Goal: Task Accomplishment & Management: Manage account settings

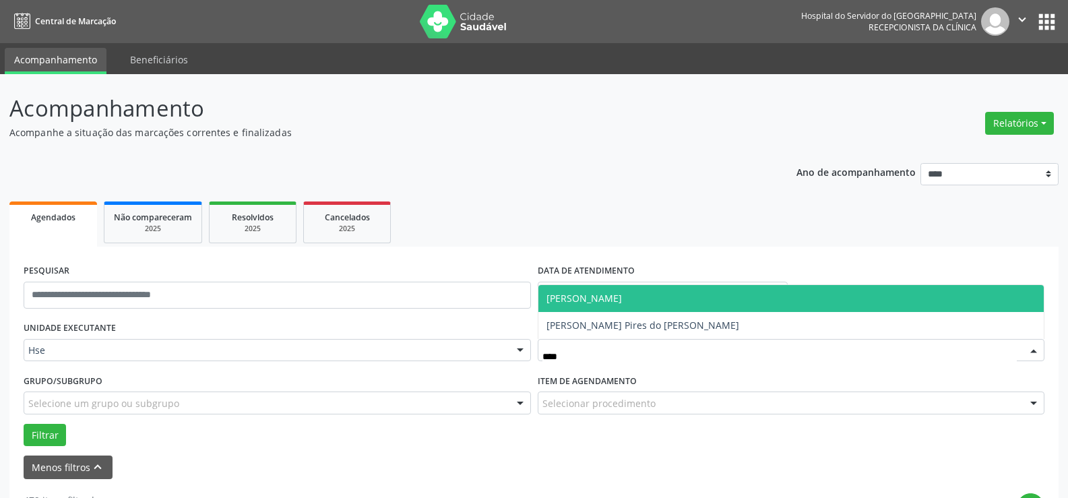
type input "*****"
click at [733, 291] on span "[PERSON_NAME]" at bounding box center [791, 298] width 506 height 27
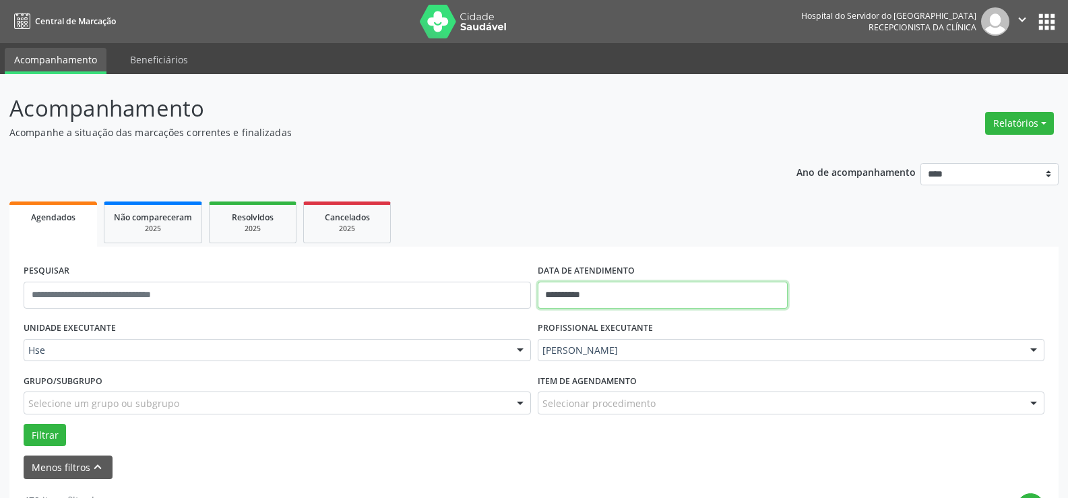
click at [635, 299] on input "**********" at bounding box center [663, 295] width 250 height 27
click at [639, 157] on span "8" at bounding box center [641, 159] width 26 height 26
type input "**********"
click at [639, 157] on span "8" at bounding box center [641, 159] width 26 height 26
click at [596, 395] on div "Selecionar procedimento" at bounding box center [791, 402] width 507 height 23
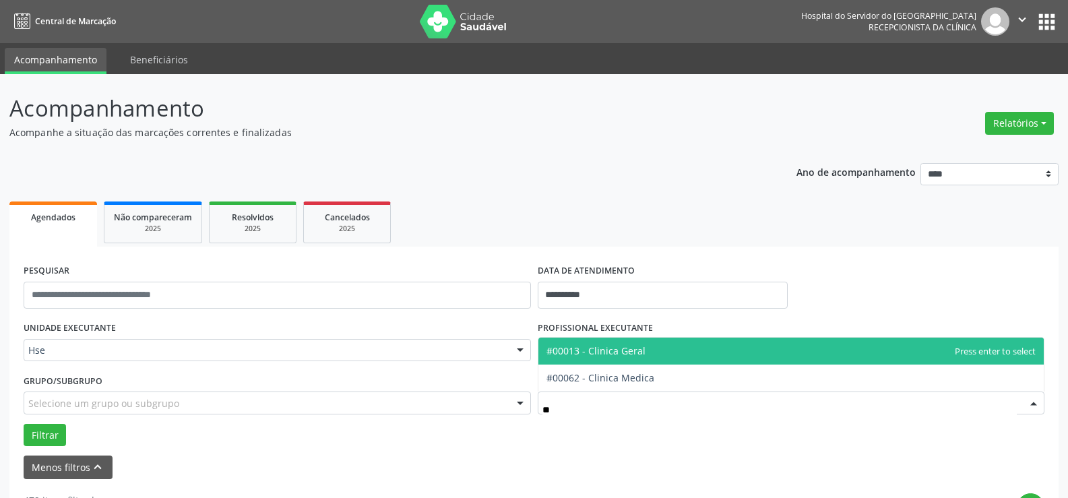
type input "***"
click at [616, 358] on span "#00013 - Clinica Geral" at bounding box center [791, 350] width 506 height 27
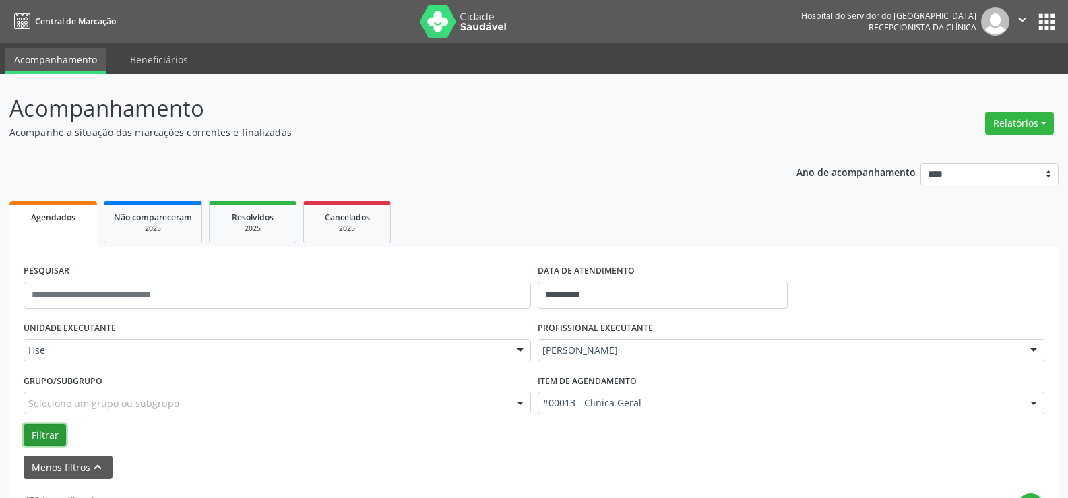
click at [52, 426] on button "Filtrar" at bounding box center [45, 435] width 42 height 23
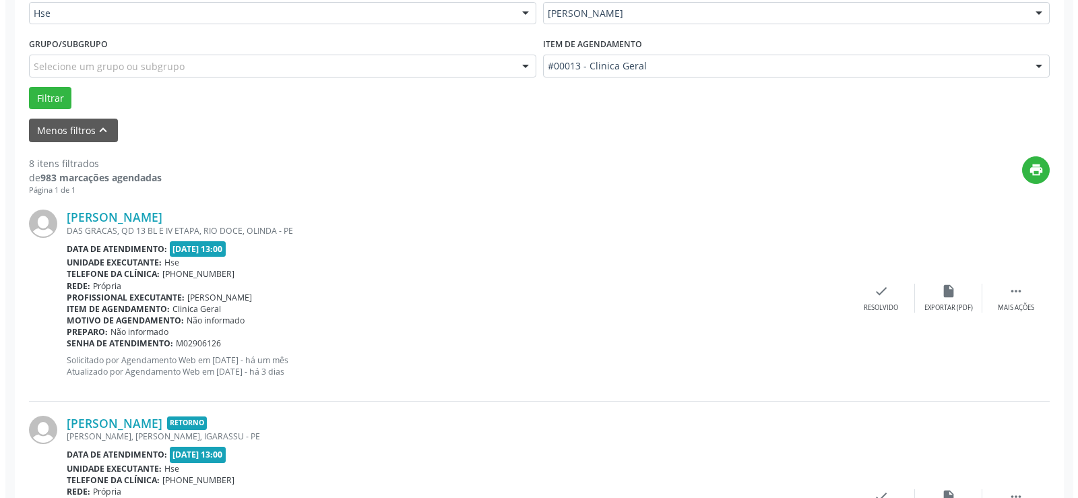
scroll to position [269, 0]
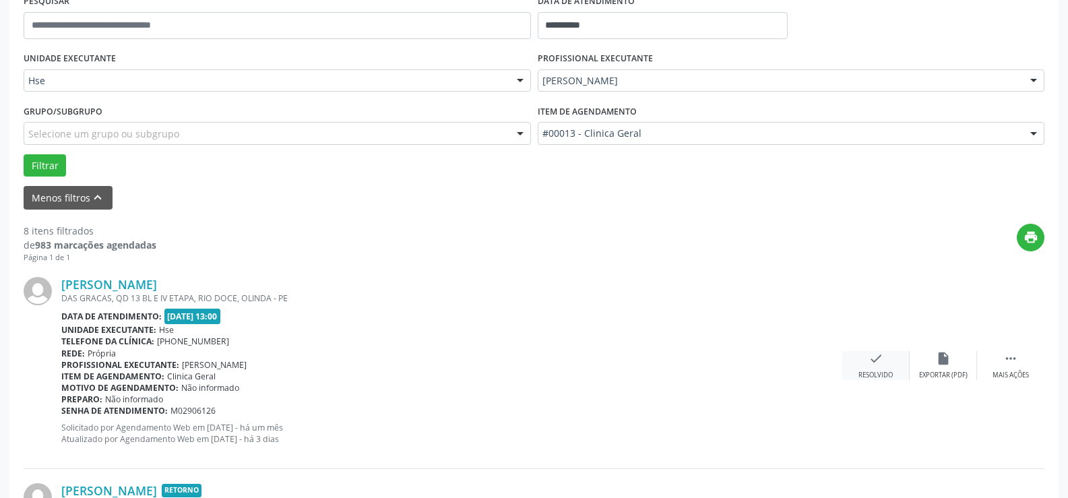
click at [880, 364] on icon "check" at bounding box center [875, 358] width 15 height 15
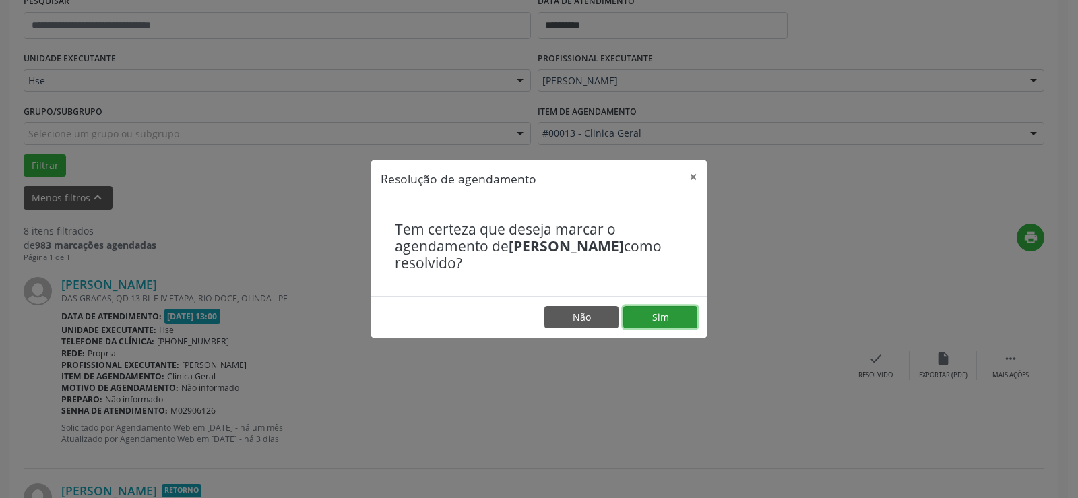
click at [642, 323] on button "Sim" at bounding box center [660, 317] width 74 height 23
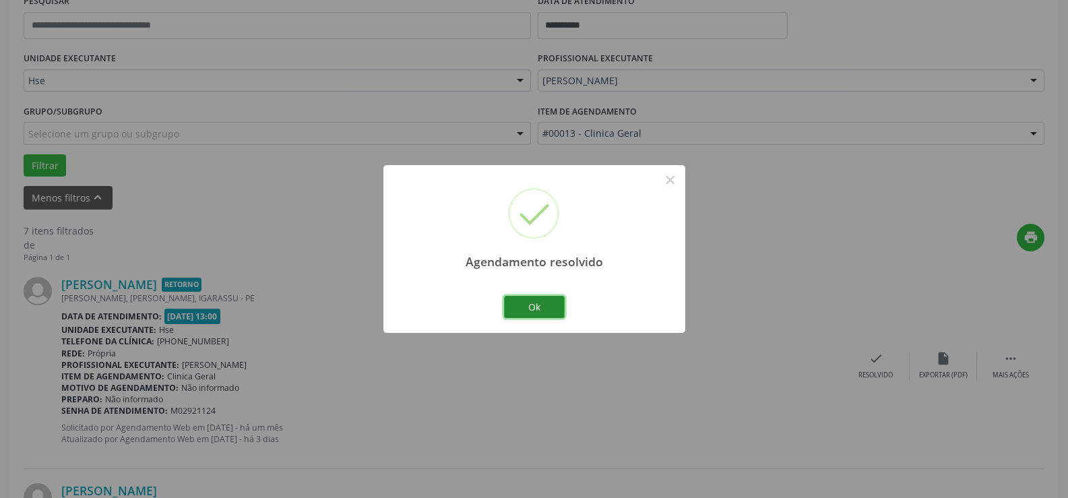
click at [529, 303] on button "Ok" at bounding box center [534, 307] width 61 height 23
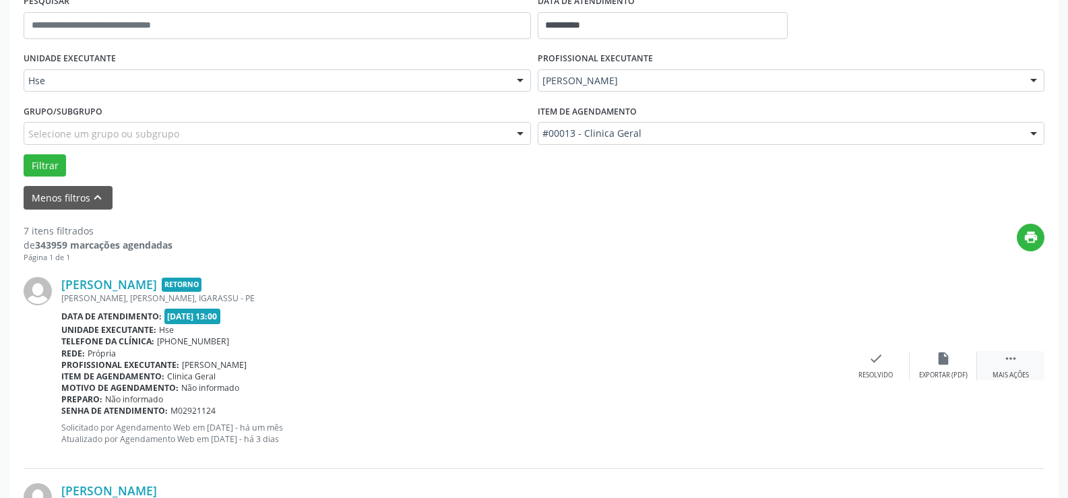
click at [1006, 366] on icon "" at bounding box center [1010, 358] width 15 height 15
click at [950, 358] on icon "alarm_off" at bounding box center [943, 358] width 15 height 15
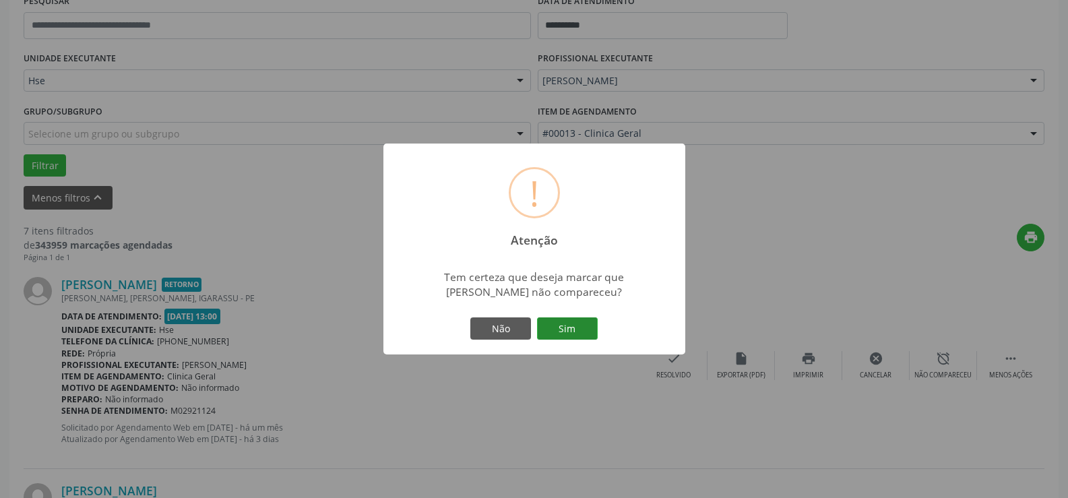
click at [576, 325] on button "Sim" at bounding box center [567, 328] width 61 height 23
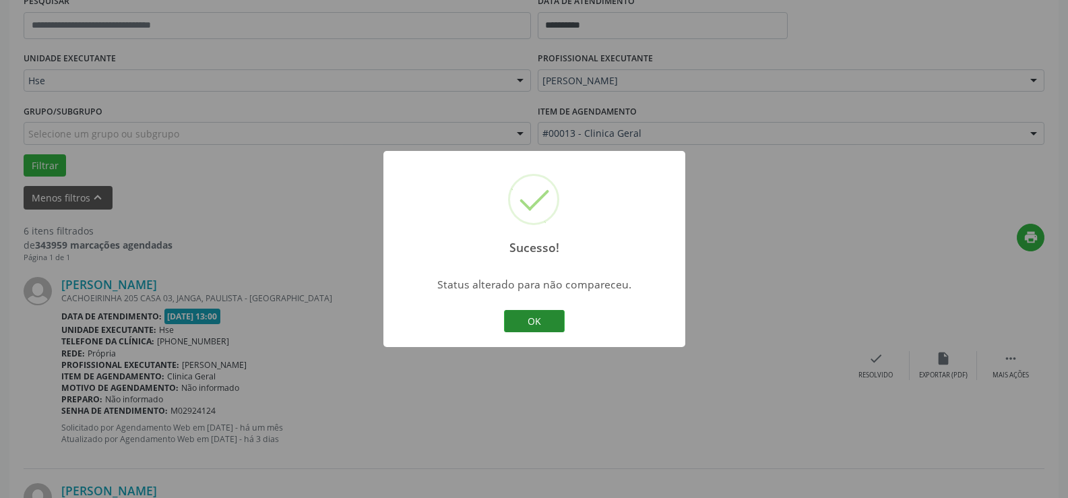
click at [538, 319] on button "OK" at bounding box center [534, 321] width 61 height 23
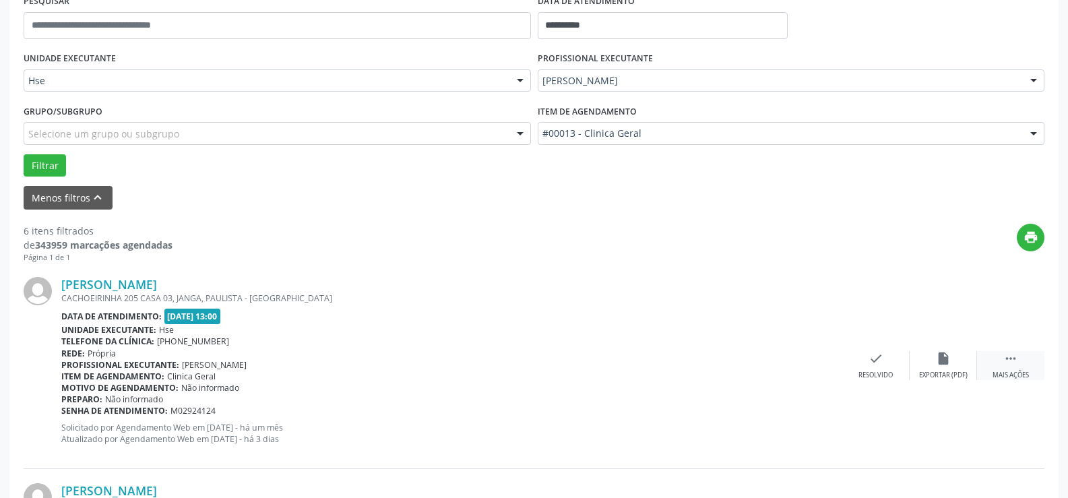
click at [1021, 368] on div " Mais ações" at bounding box center [1010, 365] width 67 height 29
click at [951, 366] on div "alarm_off Não compareceu" at bounding box center [942, 365] width 67 height 29
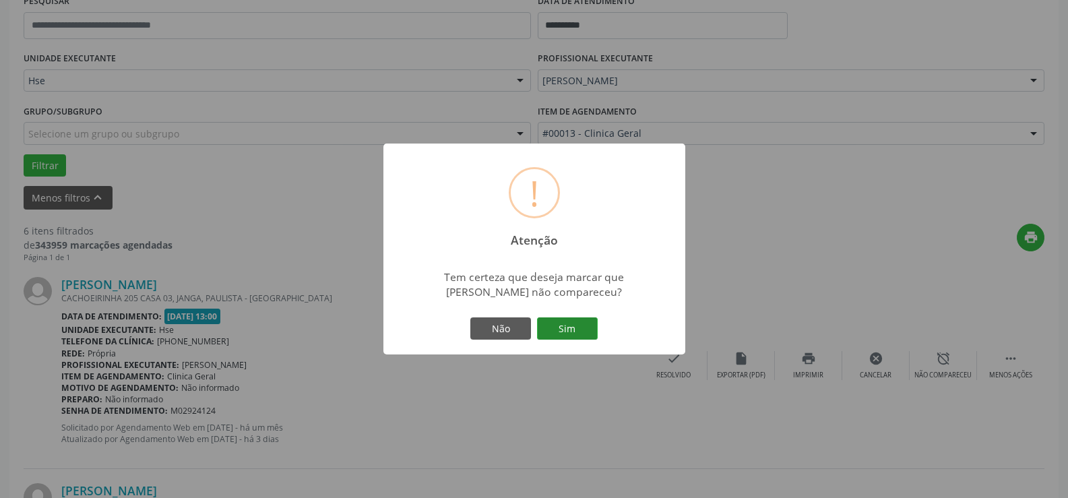
click at [569, 323] on button "Sim" at bounding box center [567, 328] width 61 height 23
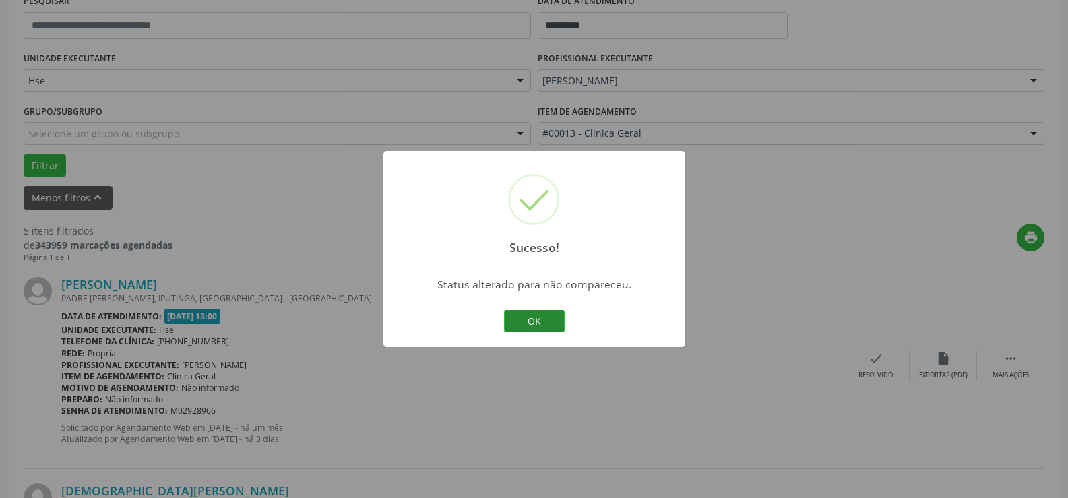
click at [549, 315] on button "OK" at bounding box center [534, 321] width 61 height 23
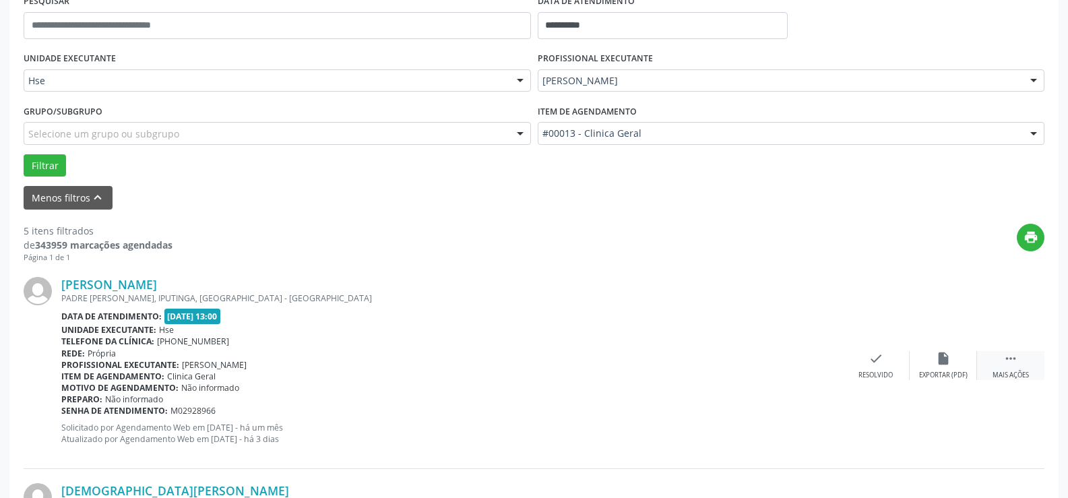
click at [1010, 363] on icon "" at bounding box center [1010, 358] width 15 height 15
click at [938, 362] on icon "alarm_off" at bounding box center [943, 358] width 15 height 15
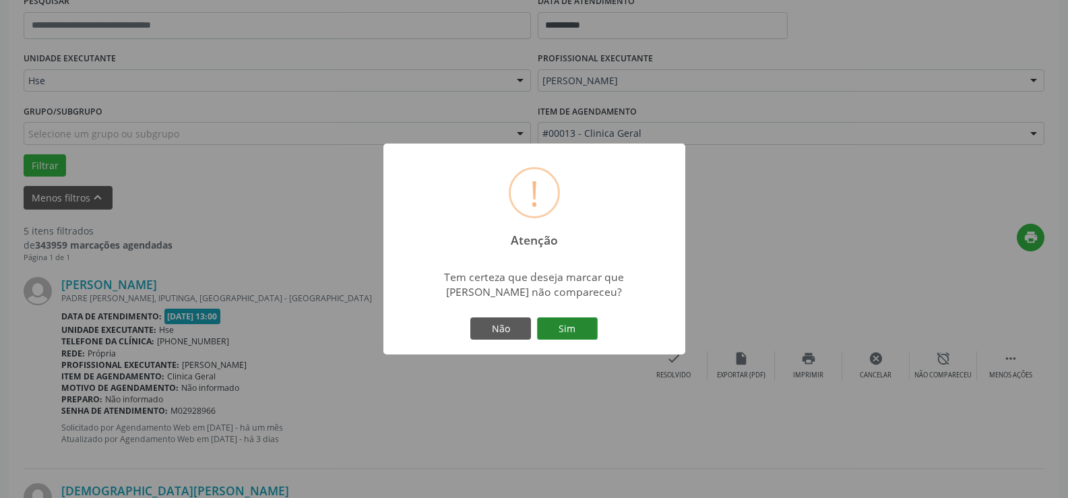
click at [581, 325] on button "Sim" at bounding box center [567, 328] width 61 height 23
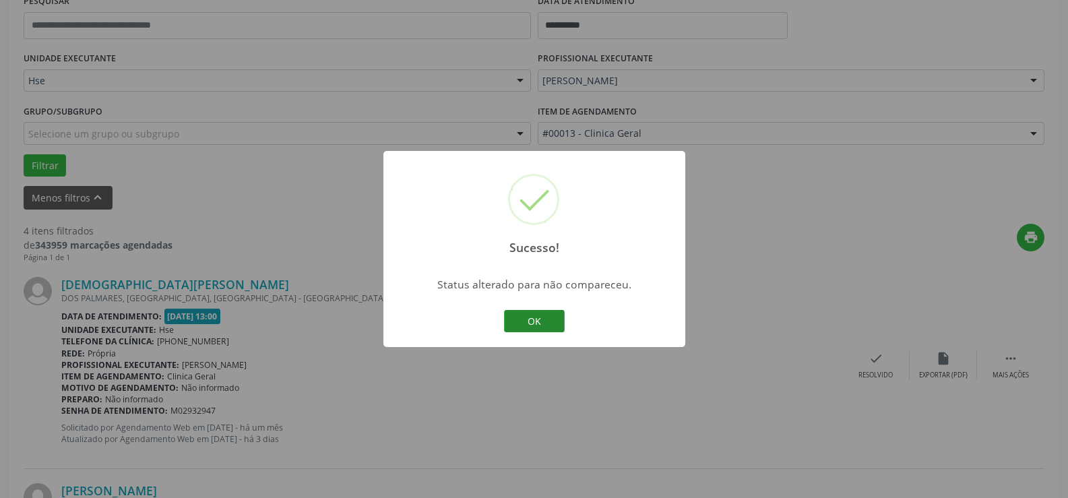
click at [528, 313] on button "OK" at bounding box center [534, 321] width 61 height 23
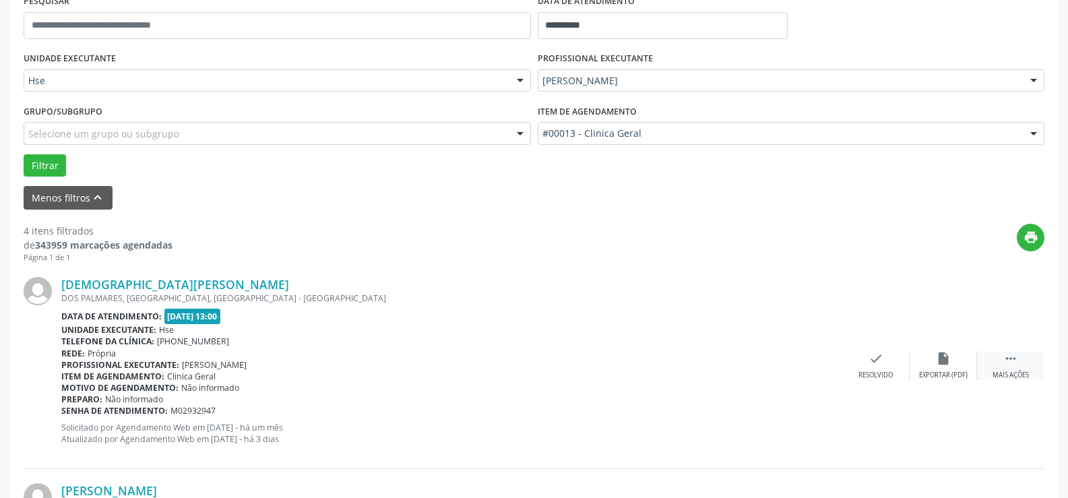
drag, startPoint x: 1014, startPoint y: 360, endPoint x: 1004, endPoint y: 360, distance: 10.8
click at [1013, 361] on icon "" at bounding box center [1010, 358] width 15 height 15
click at [936, 368] on div "alarm_off Não compareceu" at bounding box center [942, 365] width 67 height 29
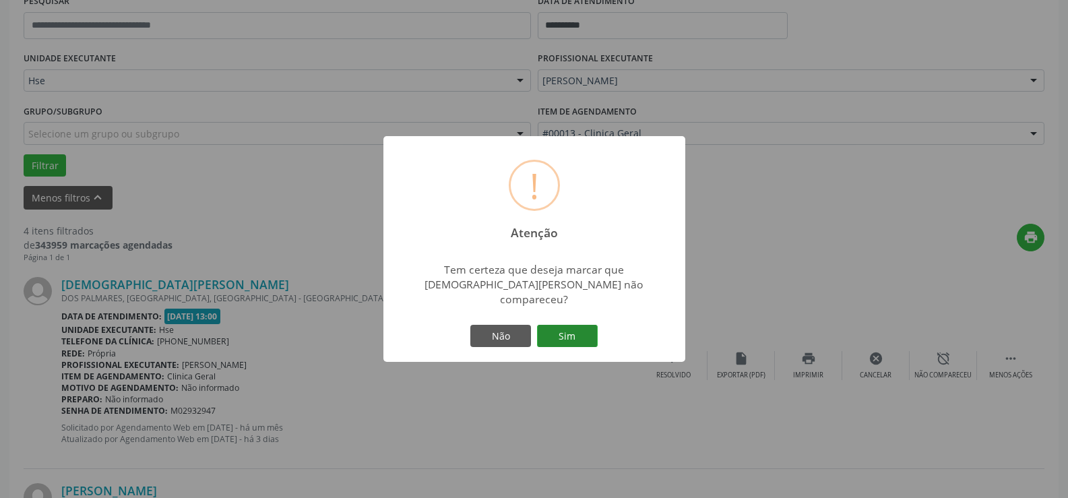
click at [576, 328] on button "Sim" at bounding box center [567, 336] width 61 height 23
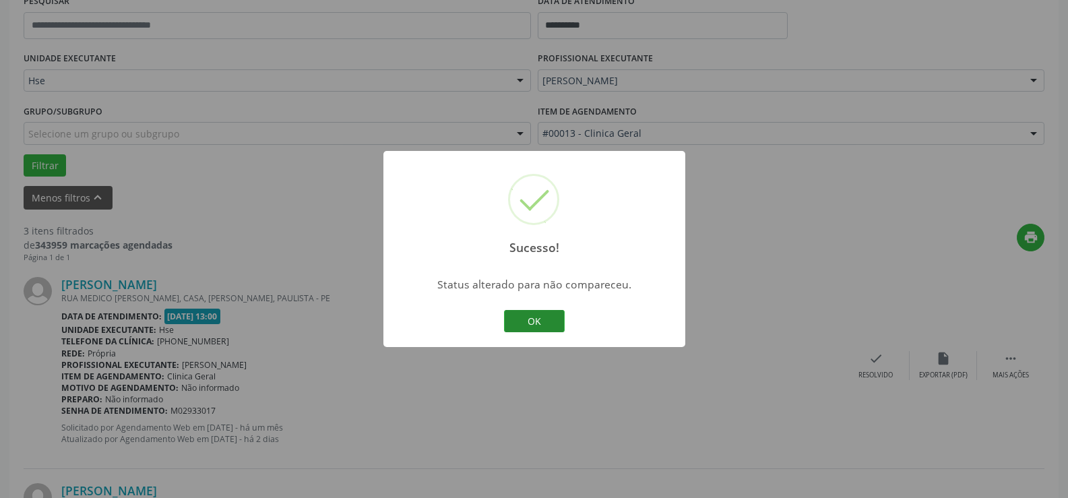
click at [533, 317] on button "OK" at bounding box center [534, 321] width 61 height 23
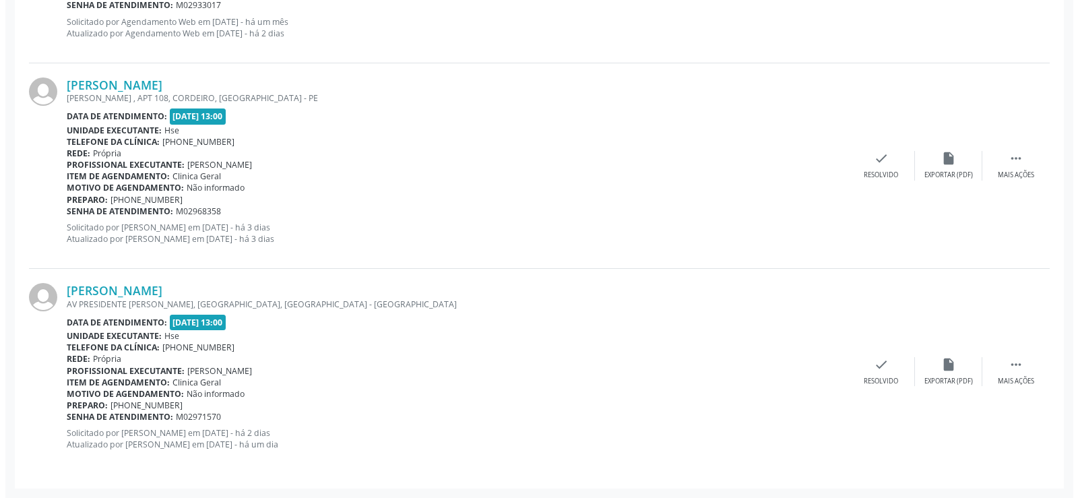
scroll to position [406, 0]
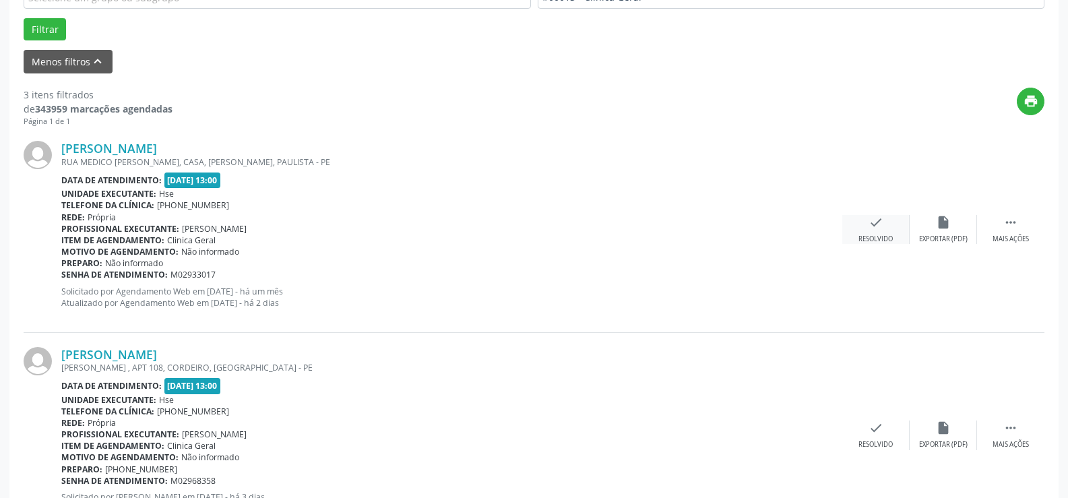
click at [882, 234] on div "check Resolvido" at bounding box center [875, 229] width 67 height 29
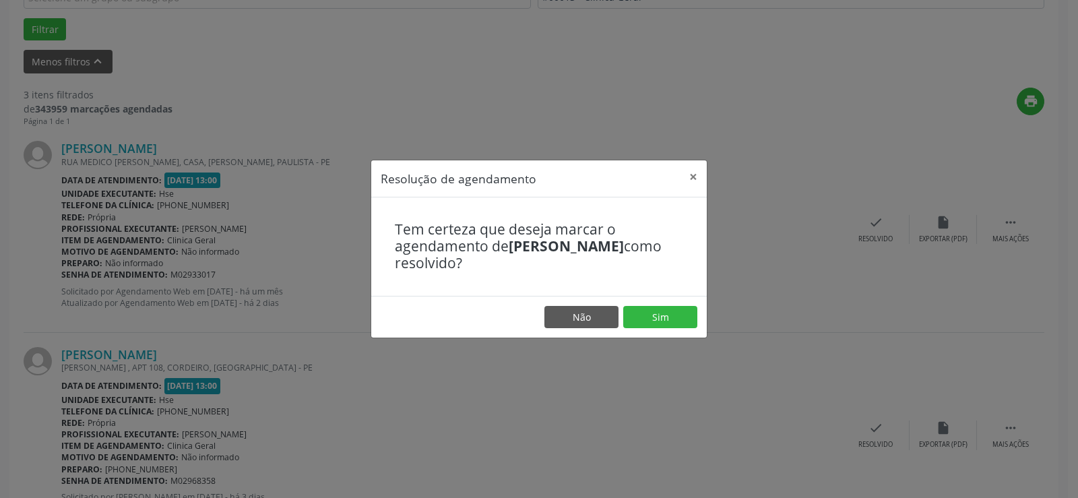
click at [660, 331] on footer "Não Sim" at bounding box center [538, 317] width 335 height 42
click at [668, 321] on button "Sim" at bounding box center [660, 317] width 74 height 23
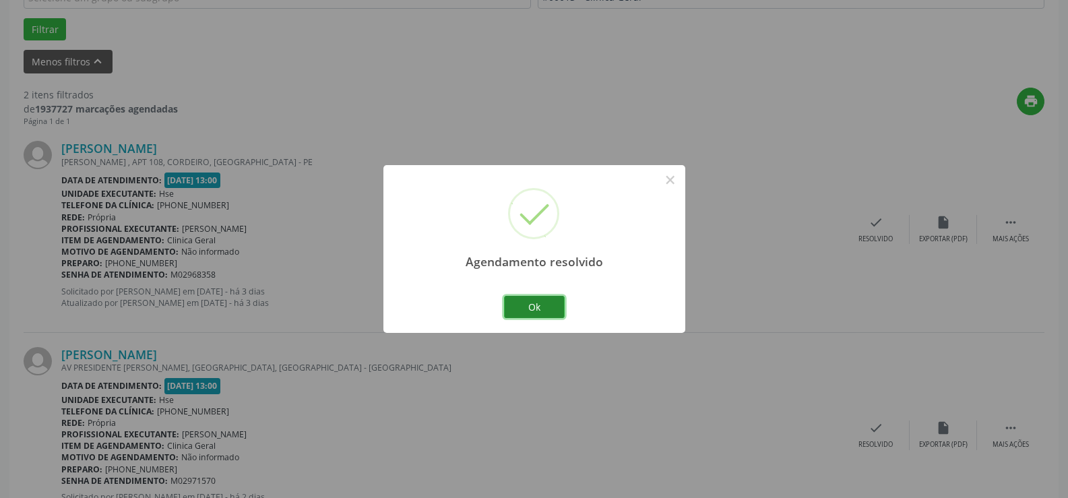
click at [546, 306] on button "Ok" at bounding box center [534, 307] width 61 height 23
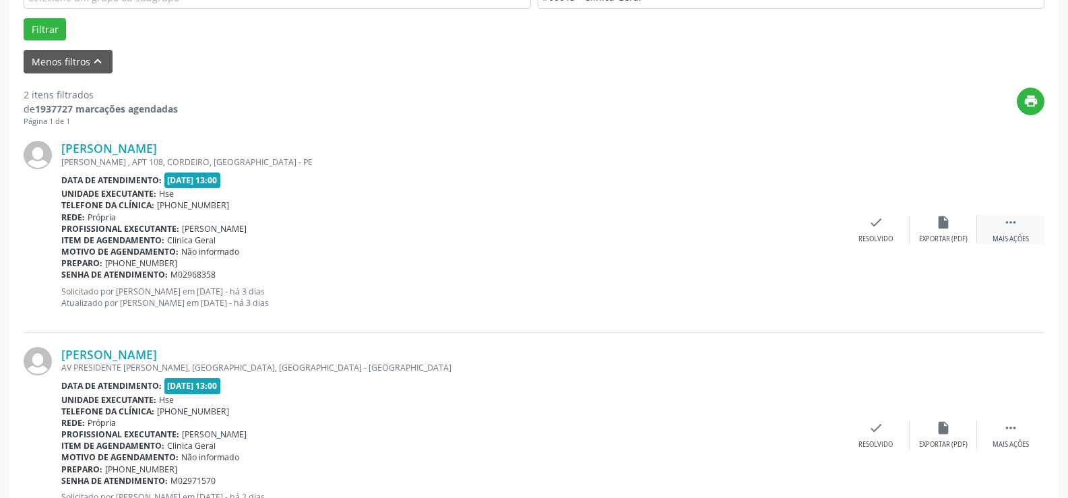
click at [1013, 221] on icon "" at bounding box center [1010, 222] width 15 height 15
click at [946, 236] on div "Não compareceu" at bounding box center [942, 238] width 57 height 9
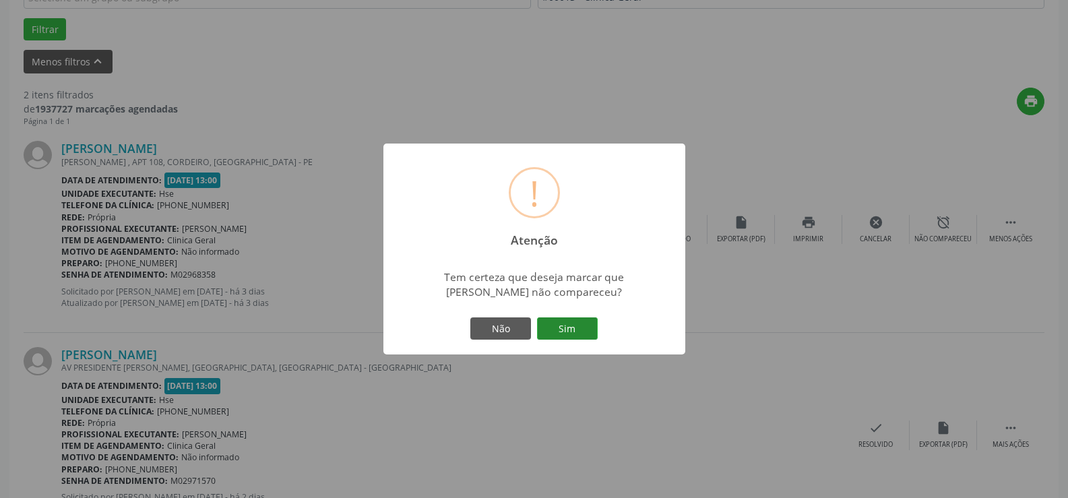
click at [581, 321] on button "Sim" at bounding box center [567, 328] width 61 height 23
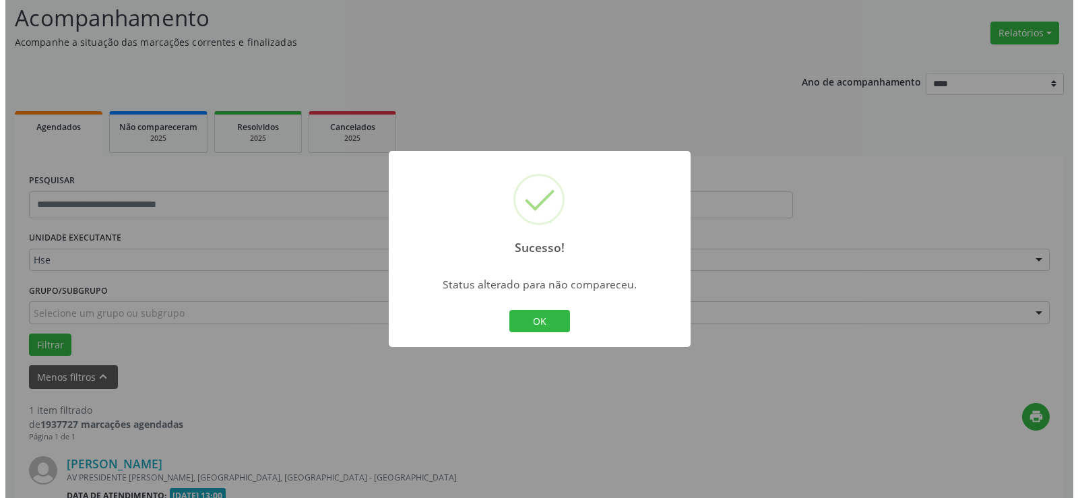
scroll to position [263, 0]
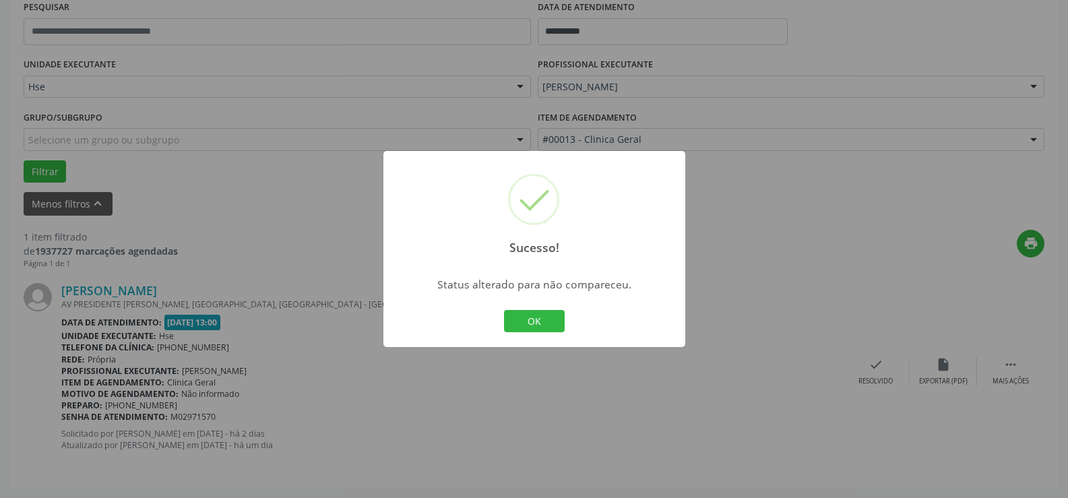
click at [555, 320] on button "OK" at bounding box center [534, 321] width 61 height 23
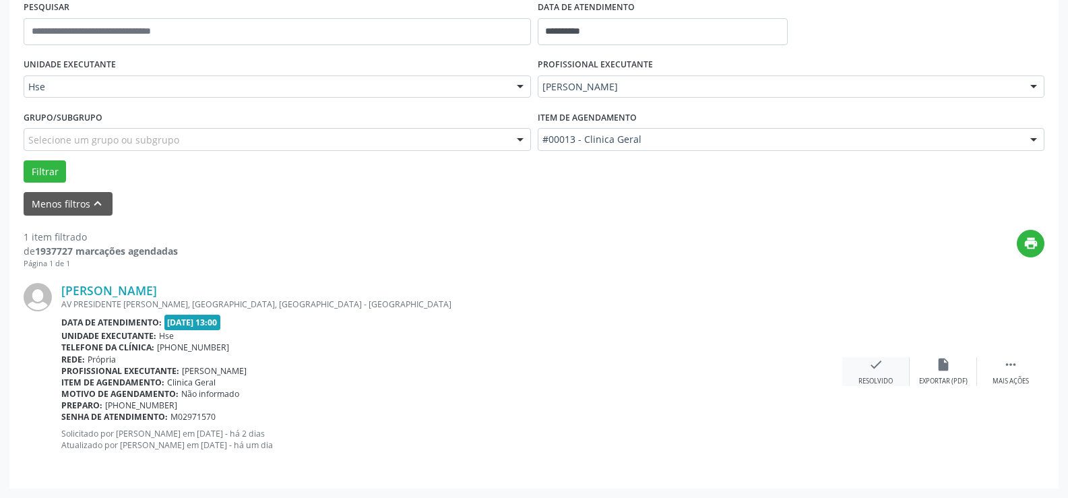
click at [878, 372] on icon "check" at bounding box center [875, 364] width 15 height 15
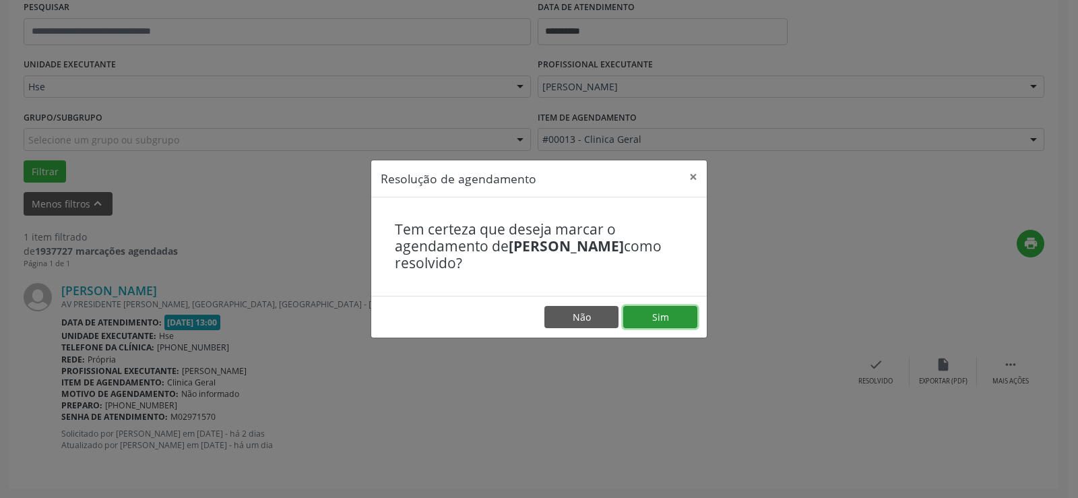
click at [670, 312] on button "Sim" at bounding box center [660, 317] width 74 height 23
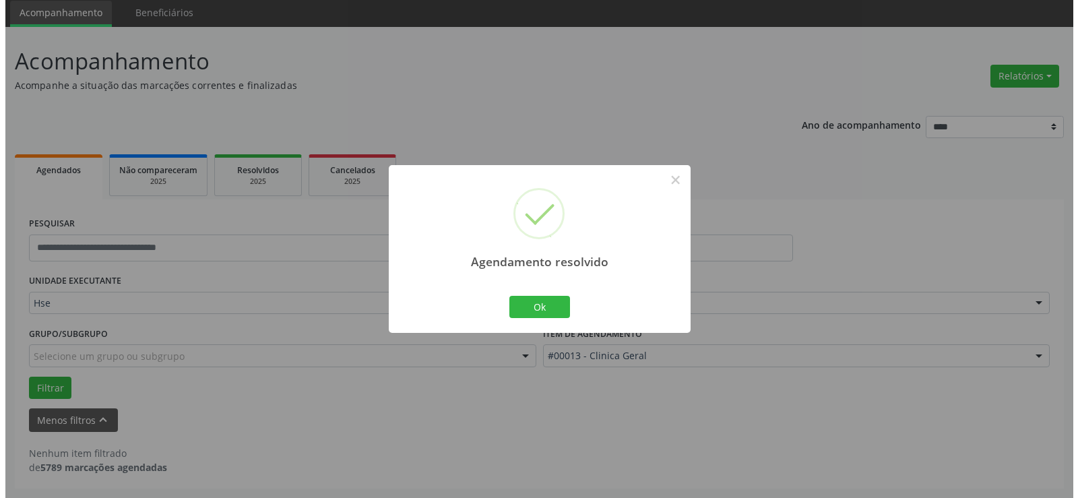
scroll to position [47, 0]
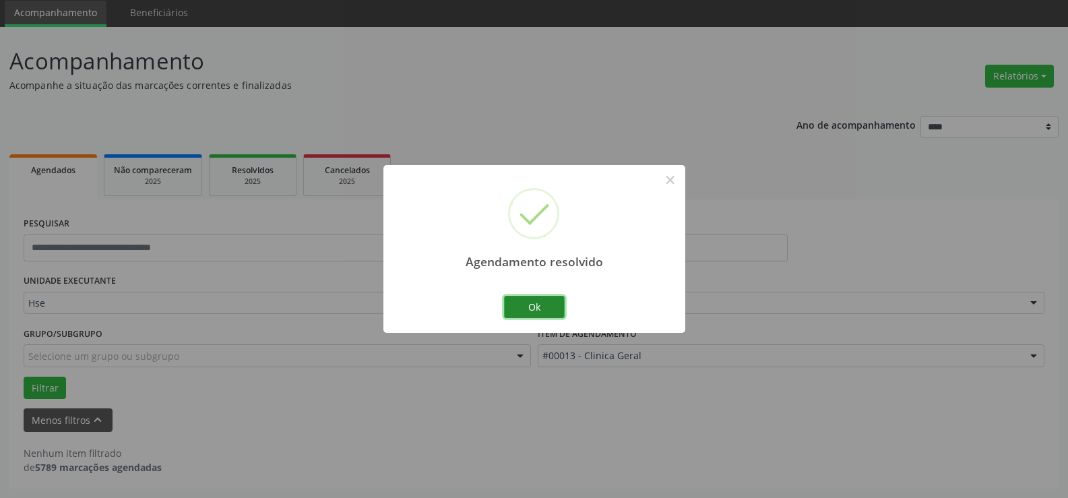
click at [548, 311] on button "Ok" at bounding box center [534, 307] width 61 height 23
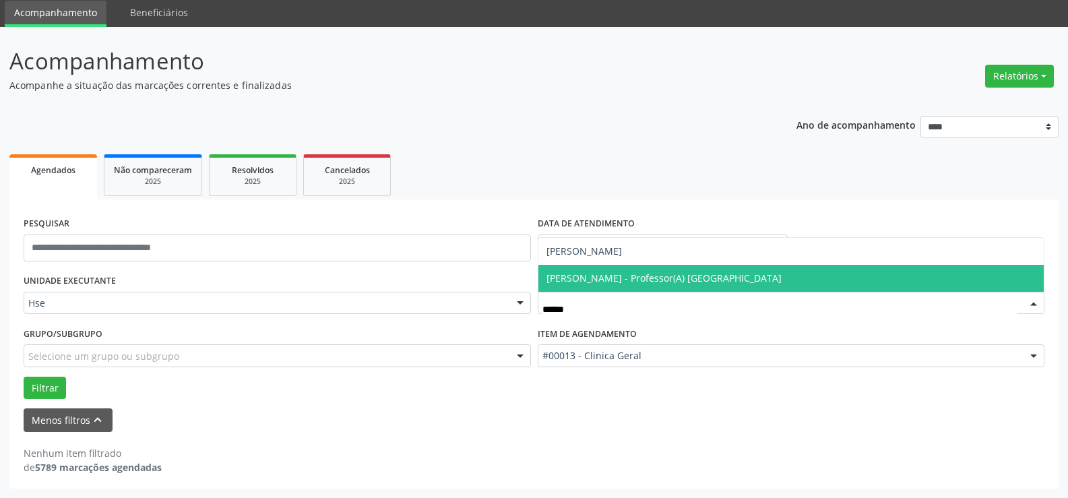
type input "*******"
click at [654, 273] on span "[PERSON_NAME] - Professor(A) [GEOGRAPHIC_DATA]" at bounding box center [663, 277] width 235 height 13
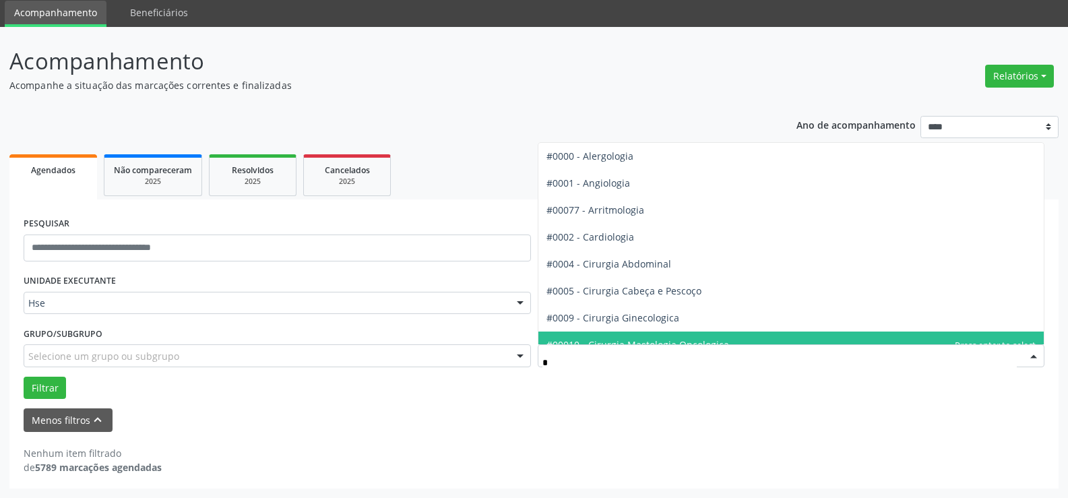
type input "**"
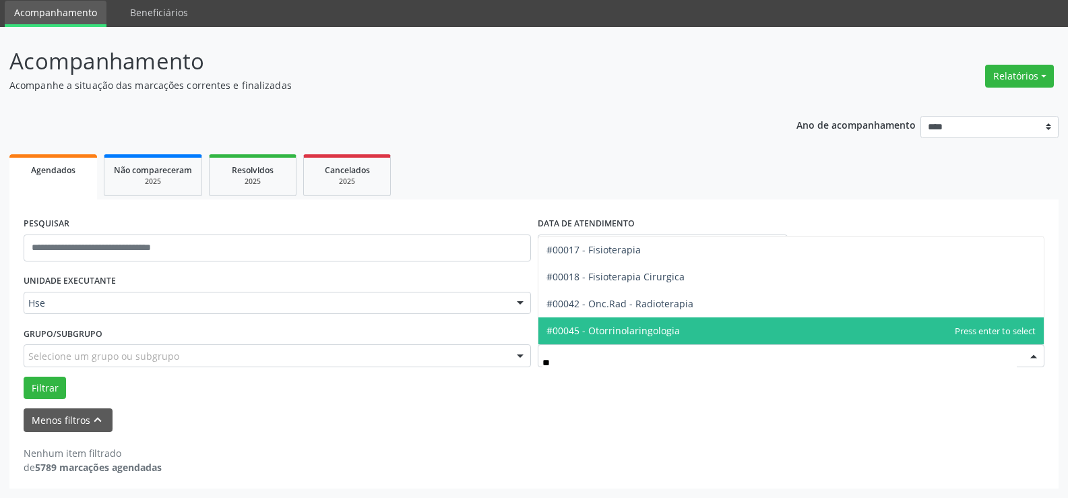
click at [699, 335] on span "#00045 - Otorrinolaringologia" at bounding box center [791, 330] width 506 height 27
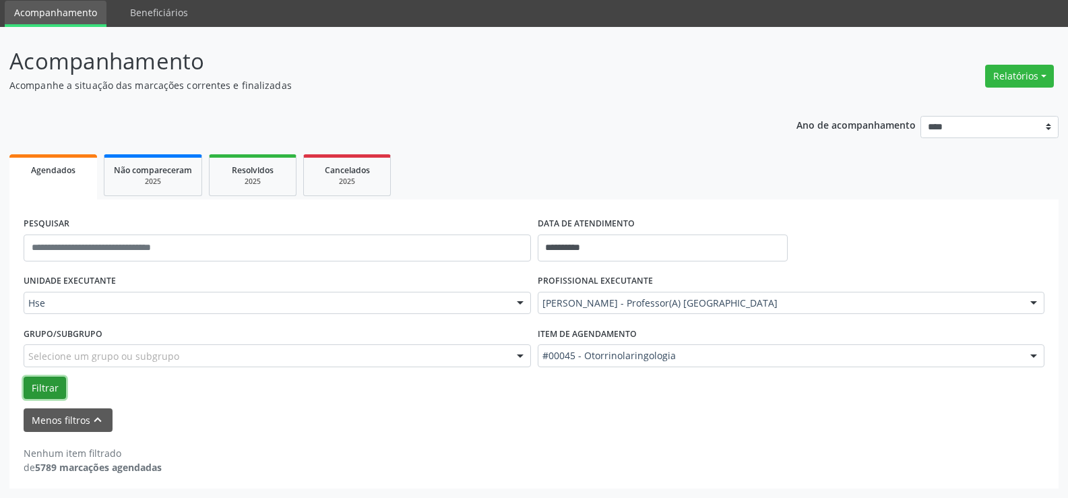
click at [63, 377] on button "Filtrar" at bounding box center [45, 388] width 42 height 23
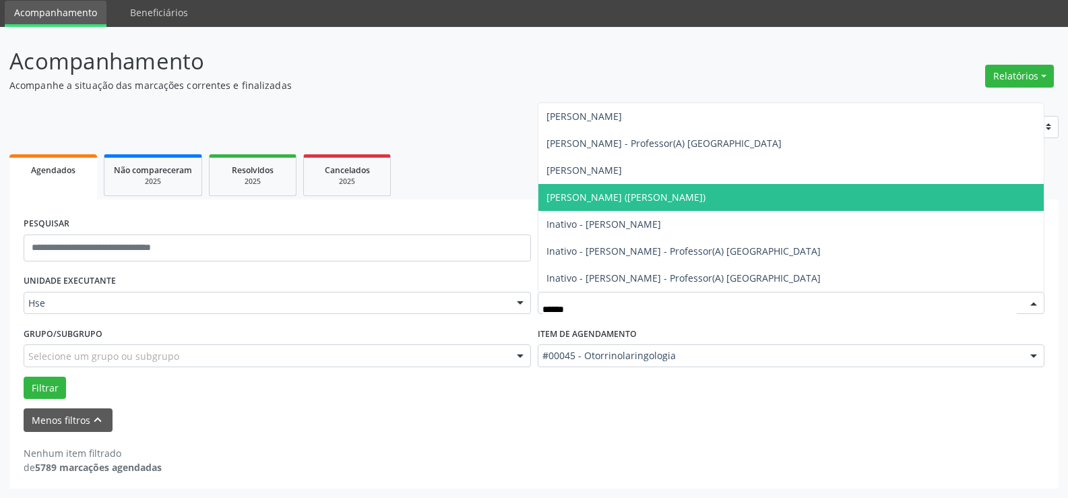
drag, startPoint x: 643, startPoint y: 195, endPoint x: 641, endPoint y: 201, distance: 7.3
click at [643, 195] on span "[PERSON_NAME] ([PERSON_NAME])" at bounding box center [625, 197] width 159 height 13
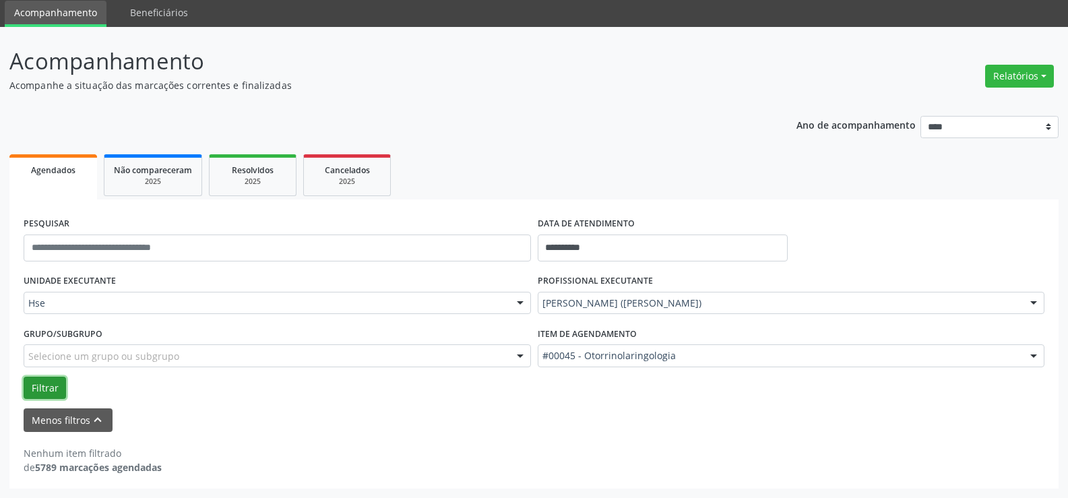
click at [50, 390] on button "Filtrar" at bounding box center [45, 388] width 42 height 23
click at [597, 310] on div "[PERSON_NAME] ([PERSON_NAME])" at bounding box center [791, 303] width 507 height 23
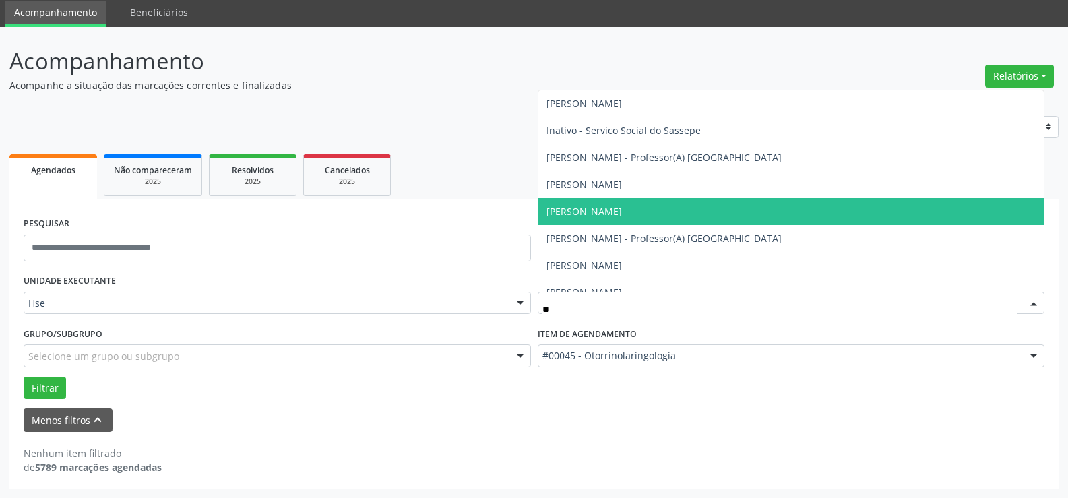
type input "***"
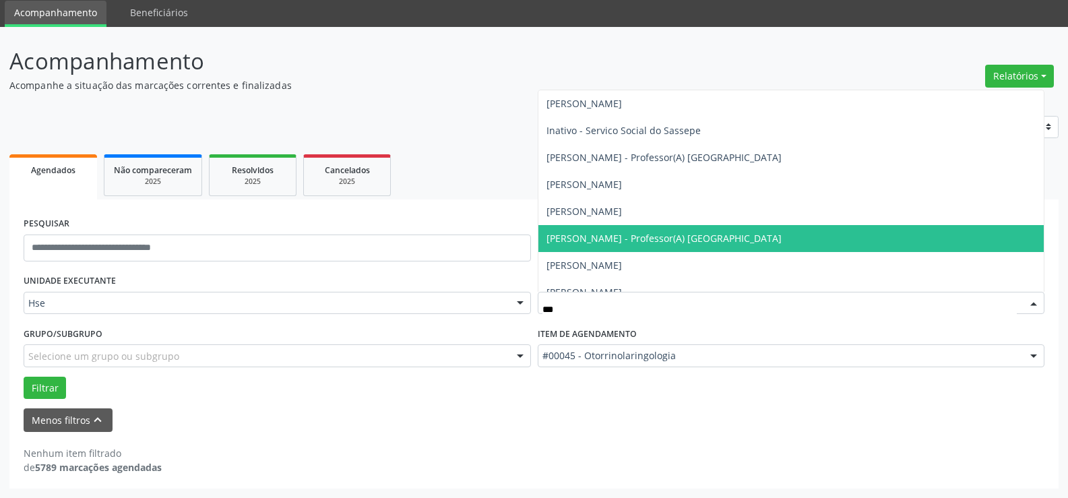
click at [684, 241] on span "[PERSON_NAME] - Professor(A) [GEOGRAPHIC_DATA]" at bounding box center [663, 238] width 235 height 13
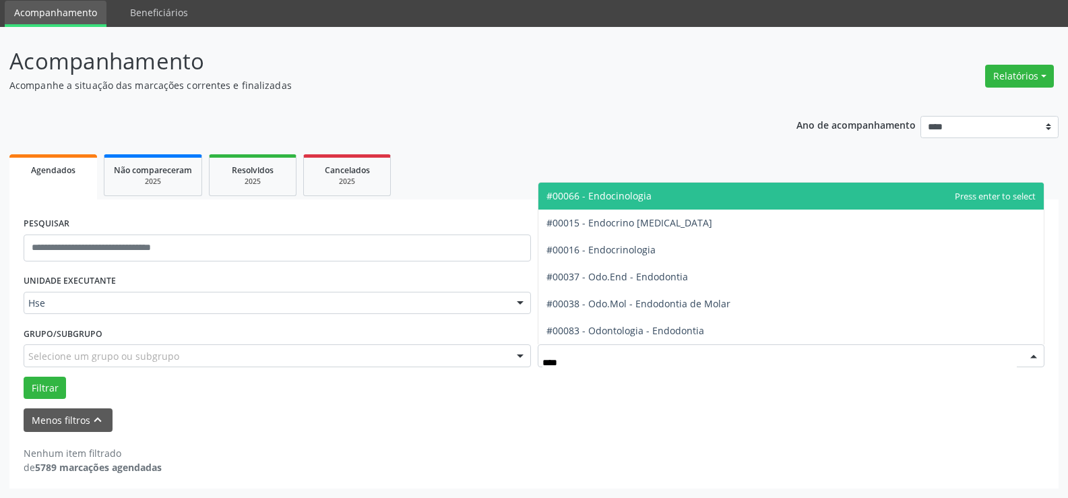
type input "*****"
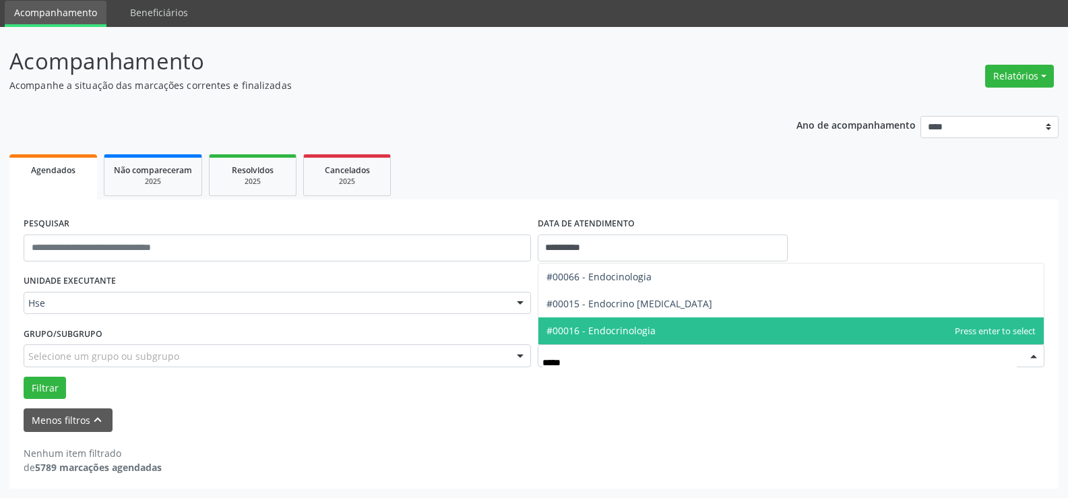
click at [650, 327] on span "#00016 - Endocrinologia" at bounding box center [600, 330] width 109 height 13
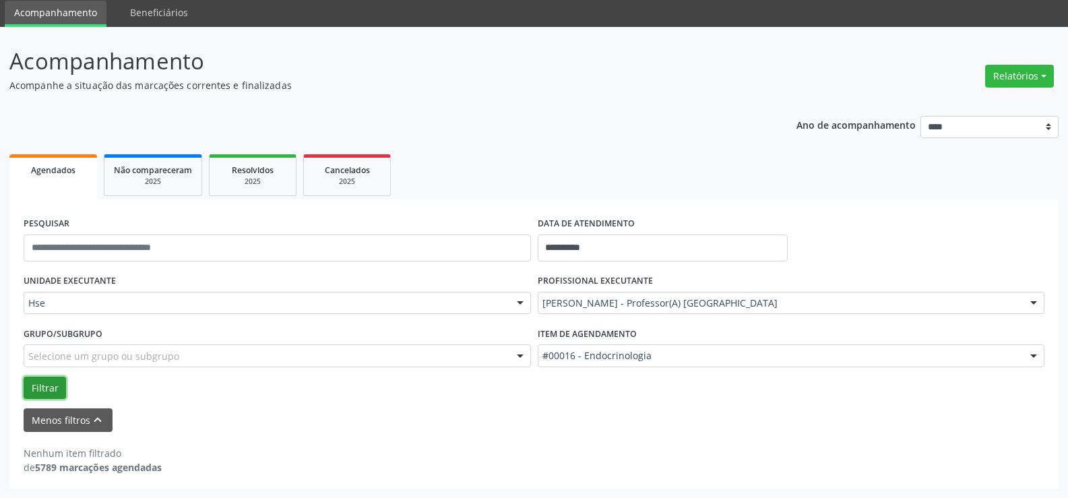
click at [53, 385] on button "Filtrar" at bounding box center [45, 388] width 42 height 23
drag, startPoint x: 1037, startPoint y: 76, endPoint x: 983, endPoint y: 90, distance: 56.2
click at [1036, 76] on button "Relatórios" at bounding box center [1019, 76] width 69 height 23
click at [961, 109] on link "Agendamentos" at bounding box center [980, 105] width 145 height 19
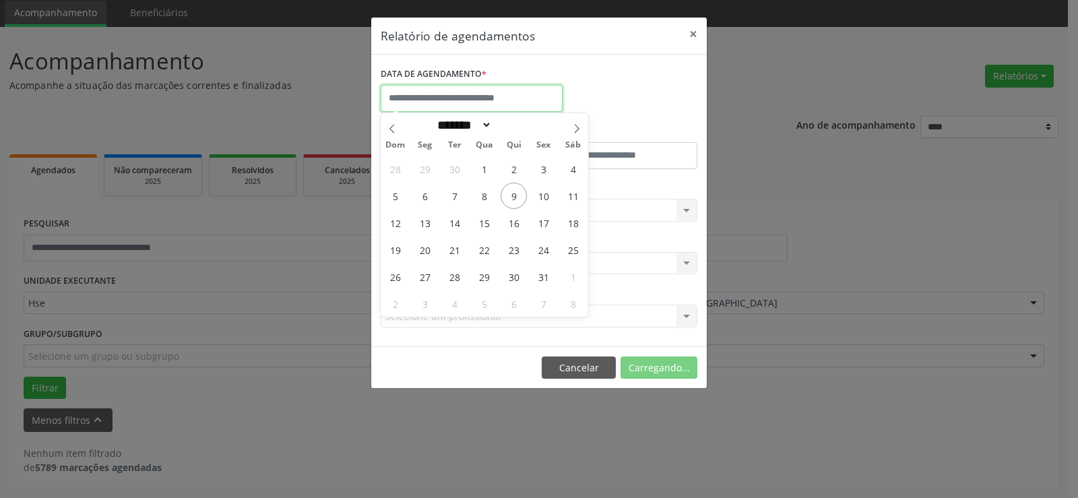
click at [516, 111] on body "**********" at bounding box center [539, 202] width 1078 height 498
click at [546, 199] on span "10" at bounding box center [543, 196] width 26 height 26
type input "**********"
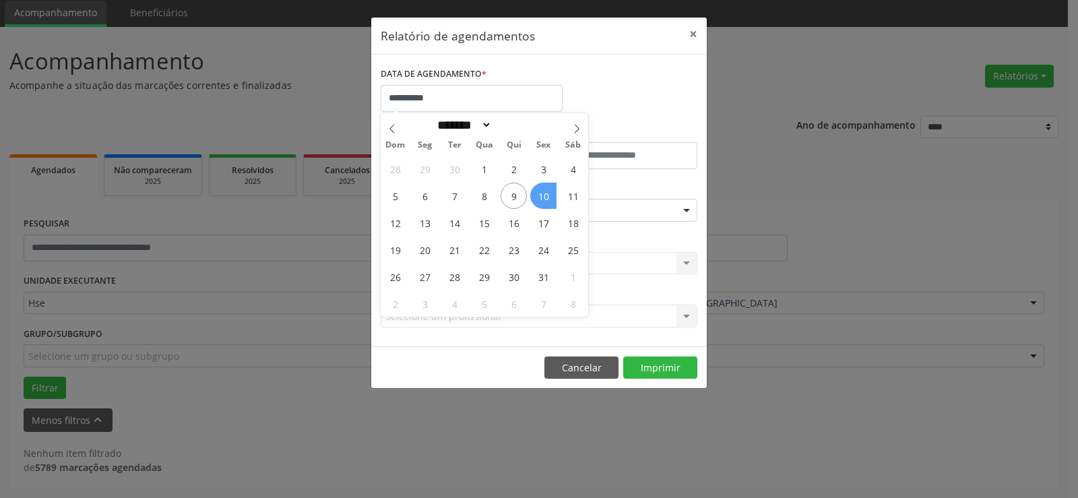
click at [545, 199] on span "10" at bounding box center [543, 196] width 26 height 26
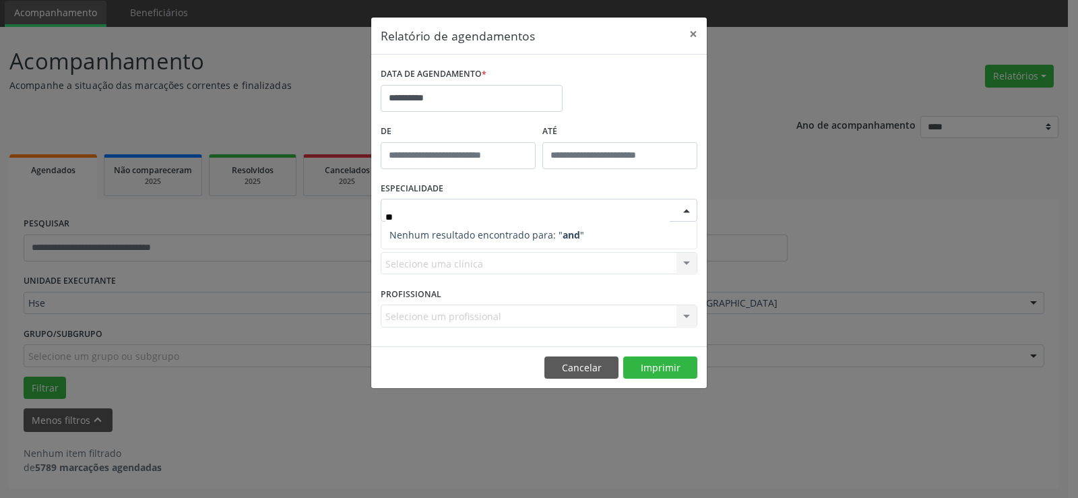
type input "*"
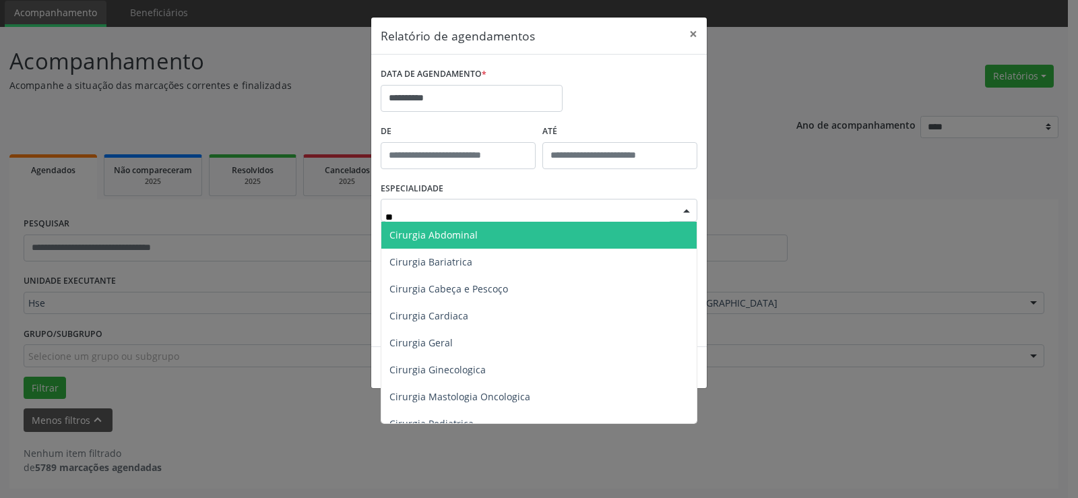
type input "***"
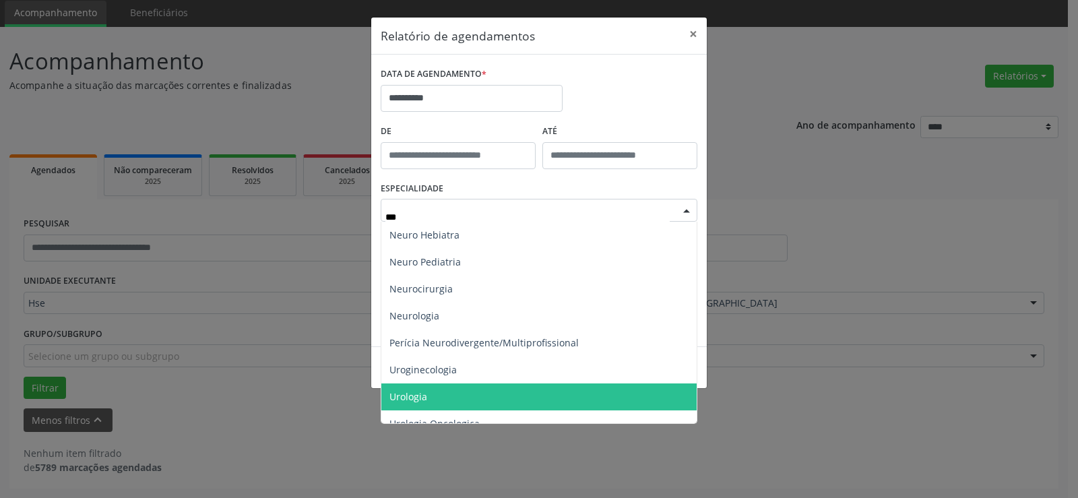
click at [445, 405] on span "Urologia" at bounding box center [538, 396] width 315 height 27
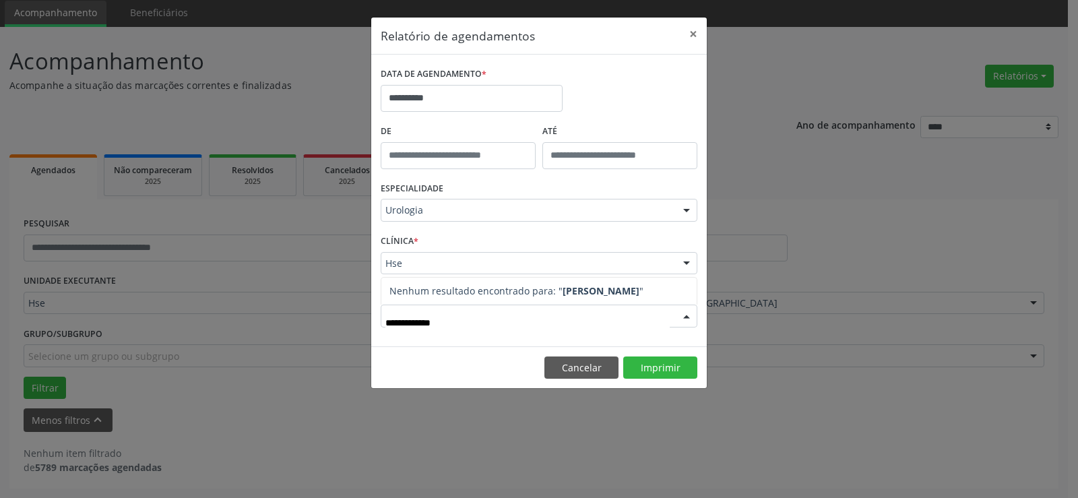
type input "**********"
click at [680, 366] on button "Imprimir" at bounding box center [660, 367] width 74 height 23
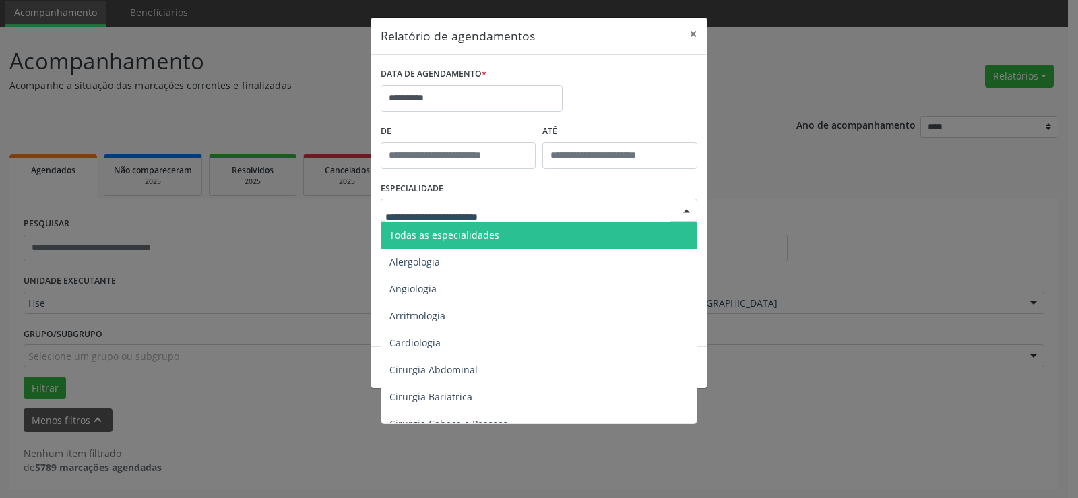
click at [435, 231] on span "Todas as especialidades" at bounding box center [444, 234] width 110 height 13
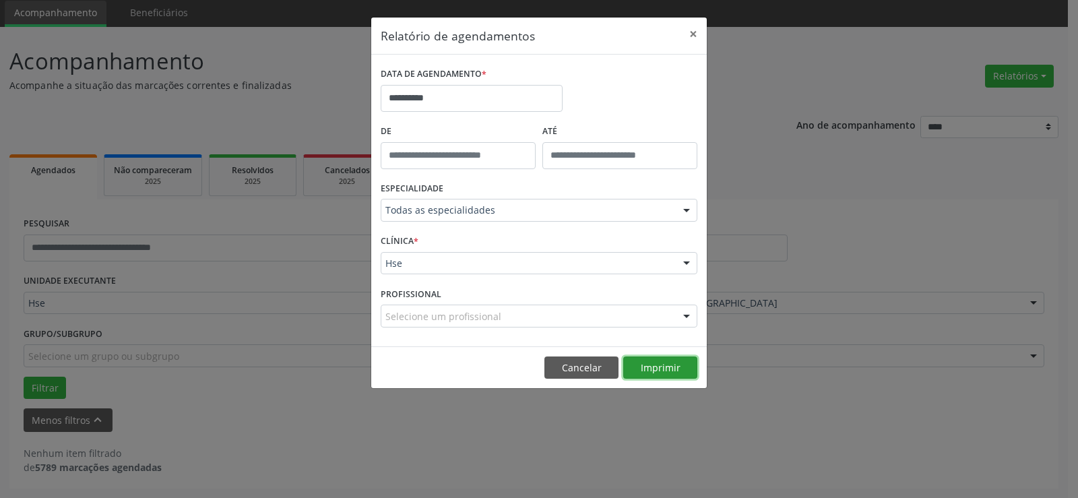
click at [647, 373] on button "Imprimir" at bounding box center [660, 367] width 74 height 23
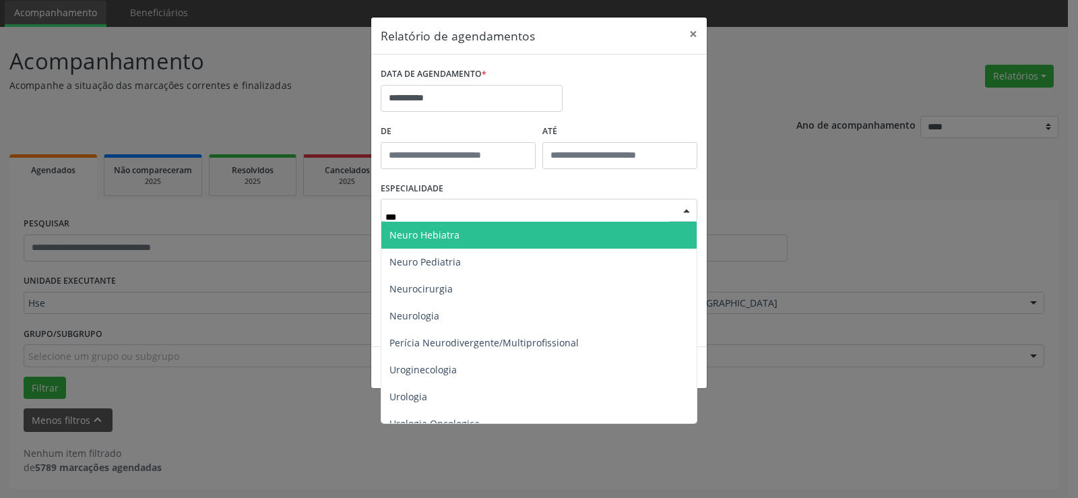
type input "****"
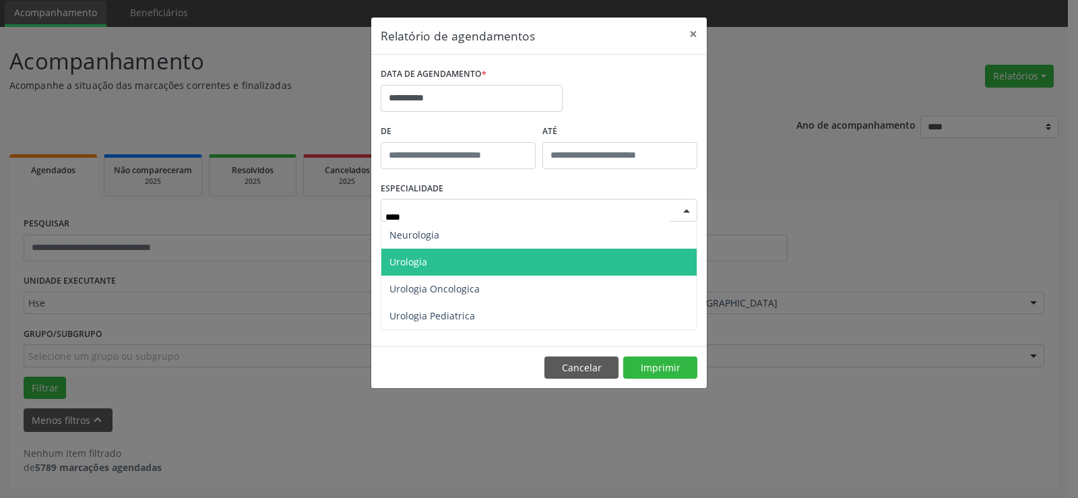
click at [447, 258] on span "Urologia" at bounding box center [538, 262] width 315 height 27
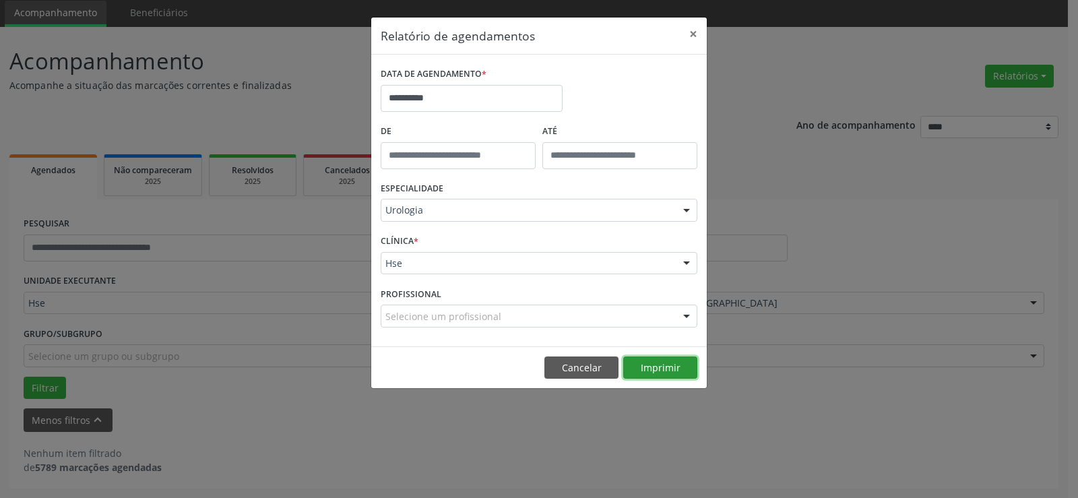
click at [659, 364] on button "Imprimir" at bounding box center [660, 367] width 74 height 23
